Goal: Download file/media

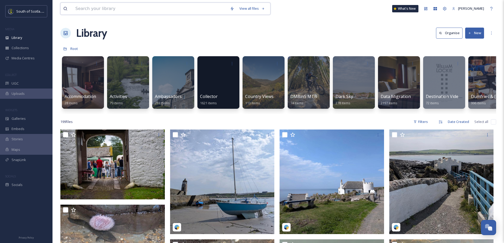
click at [108, 8] on input at bounding box center [150, 9] width 154 height 12
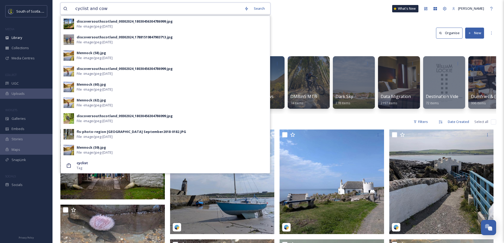
type input "cyclist and cows"
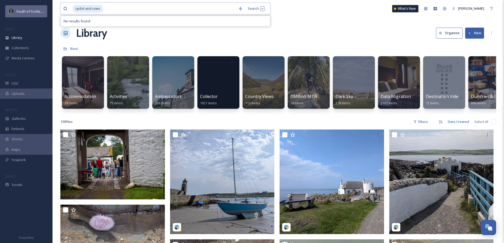
drag, startPoint x: 115, startPoint y: 9, endPoint x: 38, endPoint y: 8, distance: 76.8
type input "c"
type input "cows"
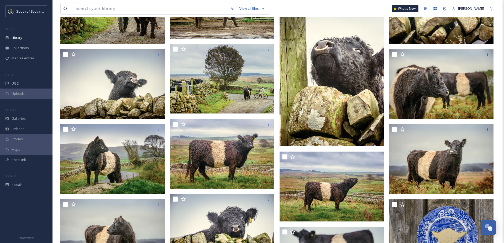
scroll to position [1230, 0]
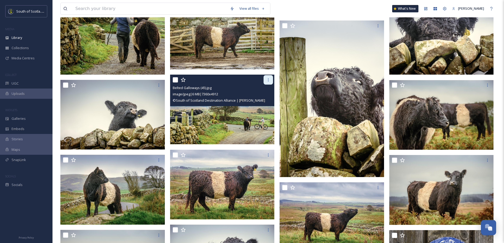
click at [268, 78] on icon at bounding box center [268, 79] width 1 height 3
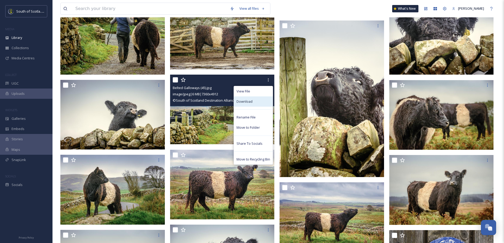
click at [259, 102] on div "Download" at bounding box center [253, 101] width 39 height 10
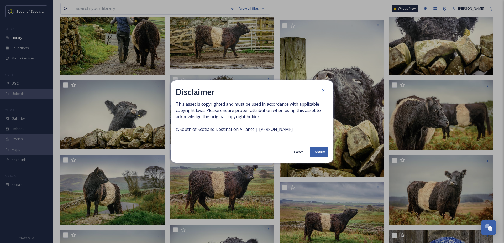
click at [313, 152] on button "Confirm" at bounding box center [318, 151] width 18 height 11
